Goal: Communication & Community: Participate in discussion

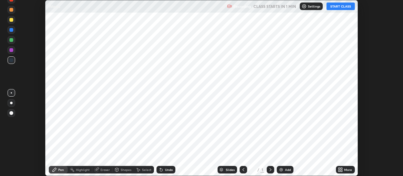
scroll to position [176, 402]
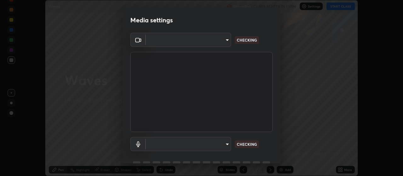
type input "c52127a40cbf279c8509d1fea9a6c4f1a5ad2dcd18f862b978adc8f20b04eebd"
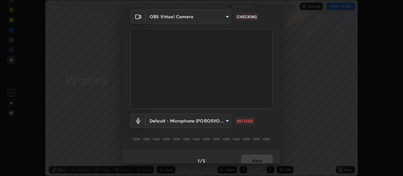
scroll to position [27, 0]
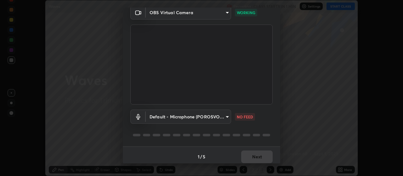
click at [164, 119] on body "Erase all Waves Recording CLASS STARTS IN 1 MIN Settings START CLASS Setting up…" at bounding box center [201, 88] width 403 height 176
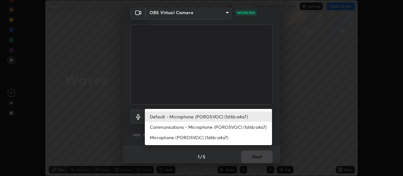
click at [164, 129] on li "Communications - Microphone (POROSVOC) (1d6b:a4a7)" at bounding box center [208, 127] width 127 height 10
type input "communications"
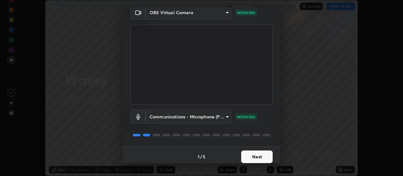
scroll to position [31, 0]
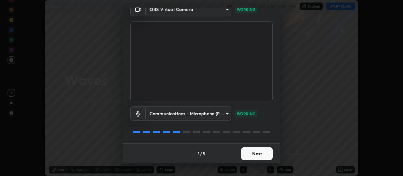
click at [260, 155] on button "Next" at bounding box center [256, 153] width 31 height 13
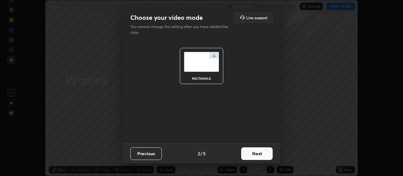
scroll to position [0, 0]
click at [263, 155] on button "Next" at bounding box center [256, 153] width 31 height 13
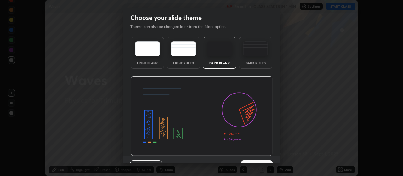
click at [266, 157] on div "Previous 3 / 5 Next" at bounding box center [201, 166] width 157 height 20
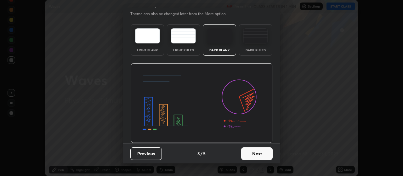
click at [264, 156] on button "Next" at bounding box center [256, 153] width 31 height 13
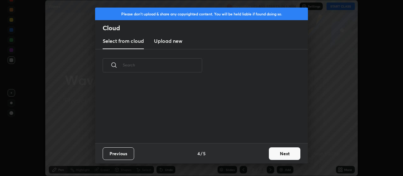
scroll to position [0, 0]
click at [264, 154] on div "Previous 4 / 5 Next" at bounding box center [201, 153] width 213 height 20
click at [276, 154] on button "Next" at bounding box center [284, 153] width 31 height 13
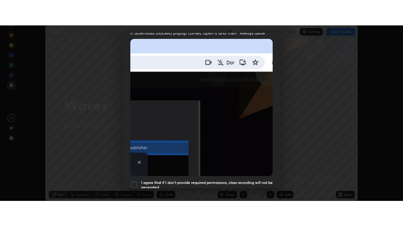
scroll to position [159, 0]
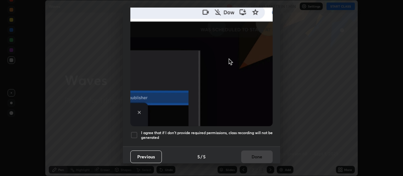
click at [246, 130] on h5 "I agree that if I don't provide required permissions, class recording will not …" at bounding box center [206, 135] width 131 height 10
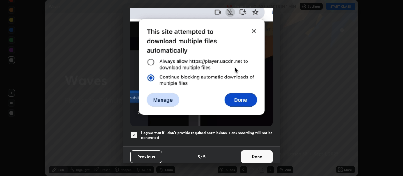
click at [254, 150] on button "Done" at bounding box center [256, 156] width 31 height 13
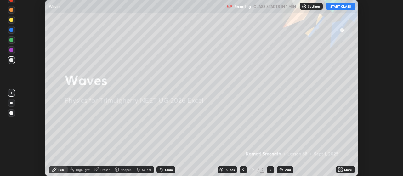
click at [340, 7] on button "START CLASS" at bounding box center [340, 7] width 28 height 8
click at [344, 170] on div "More" at bounding box center [345, 170] width 19 height 8
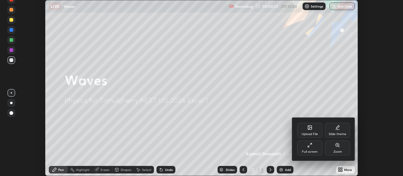
click at [315, 150] on div "Full screen" at bounding box center [310, 151] width 16 height 3
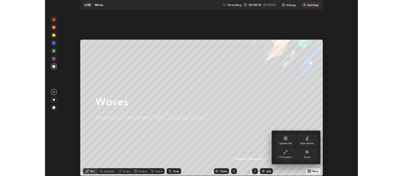
scroll to position [226, 403]
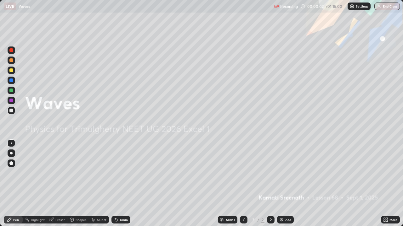
click at [287, 175] on div "Add" at bounding box center [288, 220] width 6 height 3
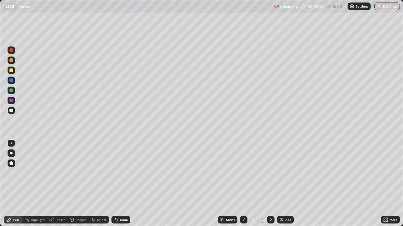
click at [11, 71] on div at bounding box center [11, 71] width 4 height 4
click at [14, 109] on div at bounding box center [12, 111] width 8 height 8
click at [14, 72] on div at bounding box center [12, 71] width 8 height 8
click at [11, 111] on div at bounding box center [11, 111] width 4 height 4
click at [286, 175] on div "Add" at bounding box center [285, 220] width 17 height 8
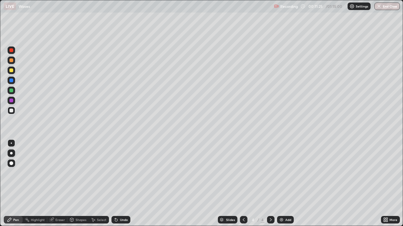
click at [14, 81] on div at bounding box center [12, 81] width 8 height 8
click at [9, 70] on div at bounding box center [11, 71] width 4 height 4
click at [286, 175] on div "Add" at bounding box center [288, 220] width 6 height 3
click at [12, 111] on div at bounding box center [11, 111] width 4 height 4
click at [282, 175] on div "Add" at bounding box center [285, 220] width 17 height 8
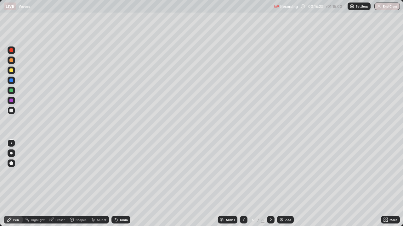
click at [14, 81] on div at bounding box center [12, 81] width 8 height 8
click at [10, 110] on div at bounding box center [11, 111] width 4 height 4
click at [242, 175] on icon at bounding box center [243, 220] width 5 height 5
click at [243, 175] on icon at bounding box center [243, 220] width 5 height 5
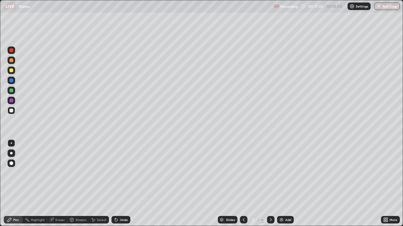
click at [270, 175] on icon at bounding box center [270, 220] width 5 height 5
click at [270, 175] on icon at bounding box center [271, 220] width 2 height 3
click at [270, 175] on icon at bounding box center [270, 220] width 5 height 5
click at [282, 175] on img at bounding box center [281, 220] width 5 height 5
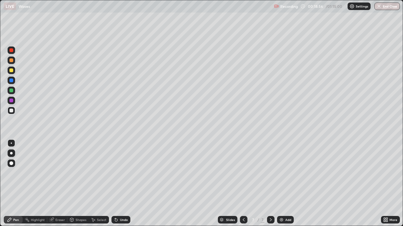
click at [122, 175] on div "Undo" at bounding box center [124, 220] width 8 height 3
click at [124, 175] on div "Undo" at bounding box center [124, 220] width 8 height 3
click at [128, 175] on div "Undo" at bounding box center [120, 220] width 19 height 8
click at [13, 101] on div at bounding box center [11, 101] width 4 height 4
click at [11, 102] on div at bounding box center [11, 101] width 4 height 4
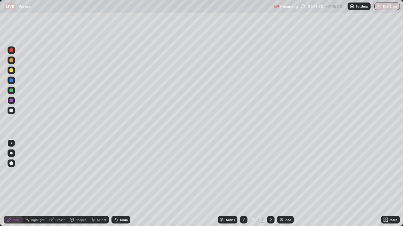
click at [123, 175] on div "Undo" at bounding box center [124, 220] width 8 height 3
click at [122, 175] on div "Undo" at bounding box center [124, 220] width 8 height 3
click at [10, 110] on div at bounding box center [11, 111] width 4 height 4
click at [11, 90] on div at bounding box center [11, 91] width 4 height 4
click at [10, 103] on div at bounding box center [12, 101] width 8 height 8
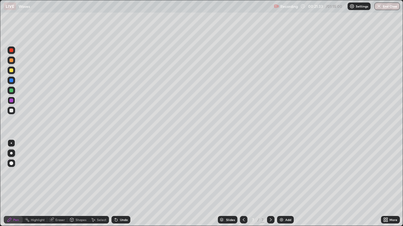
click at [12, 111] on div at bounding box center [11, 111] width 4 height 4
click at [120, 175] on div "Undo" at bounding box center [124, 220] width 8 height 3
click at [126, 175] on div "Undo" at bounding box center [124, 220] width 8 height 3
click at [12, 79] on div at bounding box center [11, 81] width 4 height 4
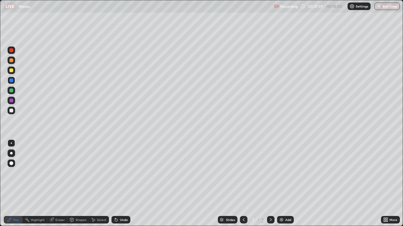
click at [287, 175] on div "Add" at bounding box center [288, 220] width 6 height 3
click at [12, 91] on div at bounding box center [11, 91] width 4 height 4
click at [12, 112] on div at bounding box center [11, 111] width 4 height 4
click at [282, 175] on img at bounding box center [281, 220] width 5 height 5
click at [281, 175] on img at bounding box center [281, 220] width 5 height 5
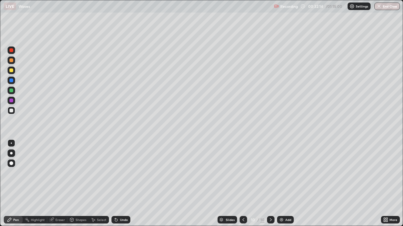
click at [386, 175] on icon at bounding box center [387, 221] width 2 height 2
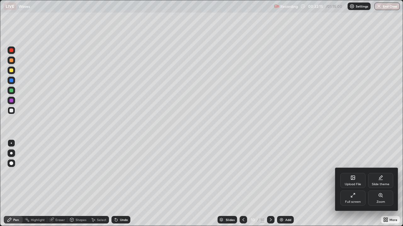
click at [346, 175] on div "Full screen" at bounding box center [352, 198] width 25 height 15
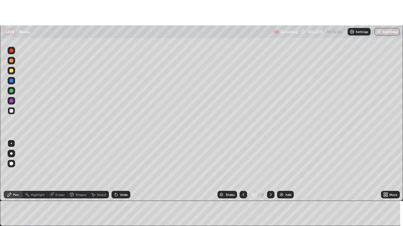
scroll to position [31274, 31047]
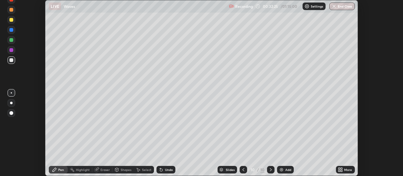
click at [348, 169] on div "More" at bounding box center [348, 169] width 8 height 3
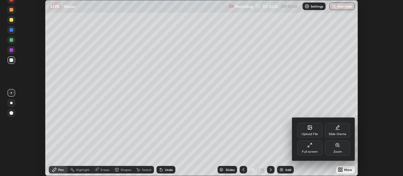
click at [315, 147] on div "Full screen" at bounding box center [309, 147] width 25 height 15
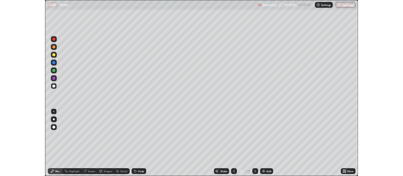
scroll to position [226, 403]
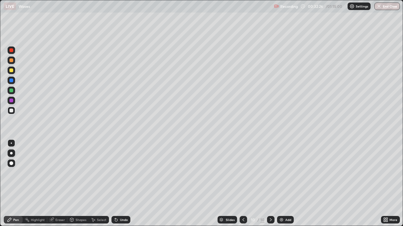
click at [285, 175] on div "Add" at bounding box center [288, 220] width 6 height 3
click at [11, 61] on div at bounding box center [11, 60] width 4 height 4
click at [12, 154] on div at bounding box center [11, 153] width 3 height 3
click at [384, 175] on icon at bounding box center [384, 219] width 2 height 2
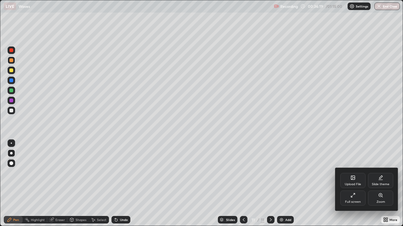
click at [351, 175] on icon at bounding box center [351, 196] width 1 height 1
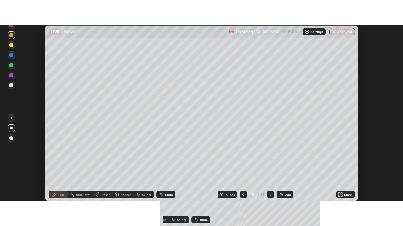
scroll to position [31274, 31047]
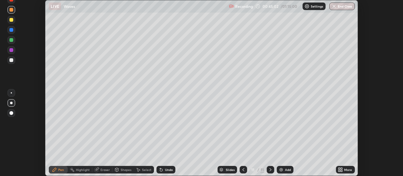
click at [341, 170] on icon at bounding box center [342, 171] width 2 height 2
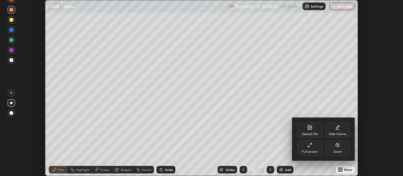
click at [310, 149] on div "Full screen" at bounding box center [309, 147] width 25 height 15
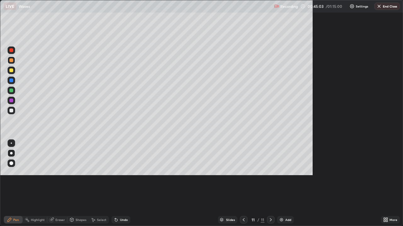
scroll to position [226, 403]
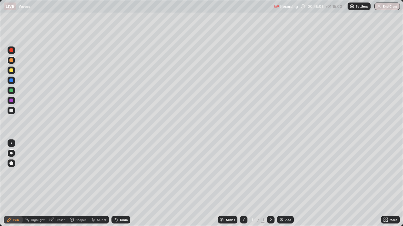
click at [12, 80] on div at bounding box center [11, 81] width 4 height 4
click at [10, 71] on div at bounding box center [11, 71] width 4 height 4
click at [13, 83] on div at bounding box center [12, 81] width 8 height 8
click at [11, 111] on div at bounding box center [11, 111] width 4 height 4
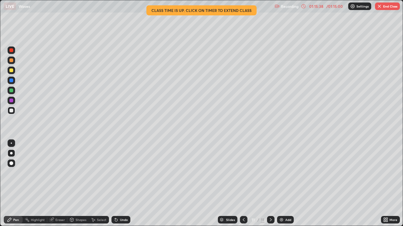
click at [392, 6] on button "End Class" at bounding box center [387, 7] width 25 height 8
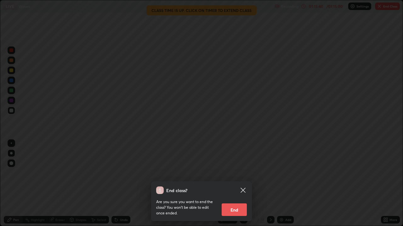
click at [237, 175] on button "End" at bounding box center [233, 210] width 25 height 13
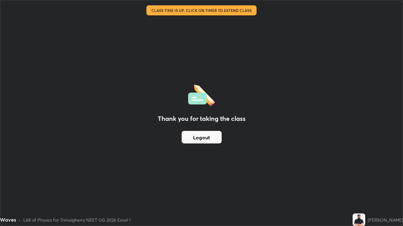
click at [193, 136] on button "Logout" at bounding box center [201, 137] width 40 height 13
